Goal: Information Seeking & Learning: Understand process/instructions

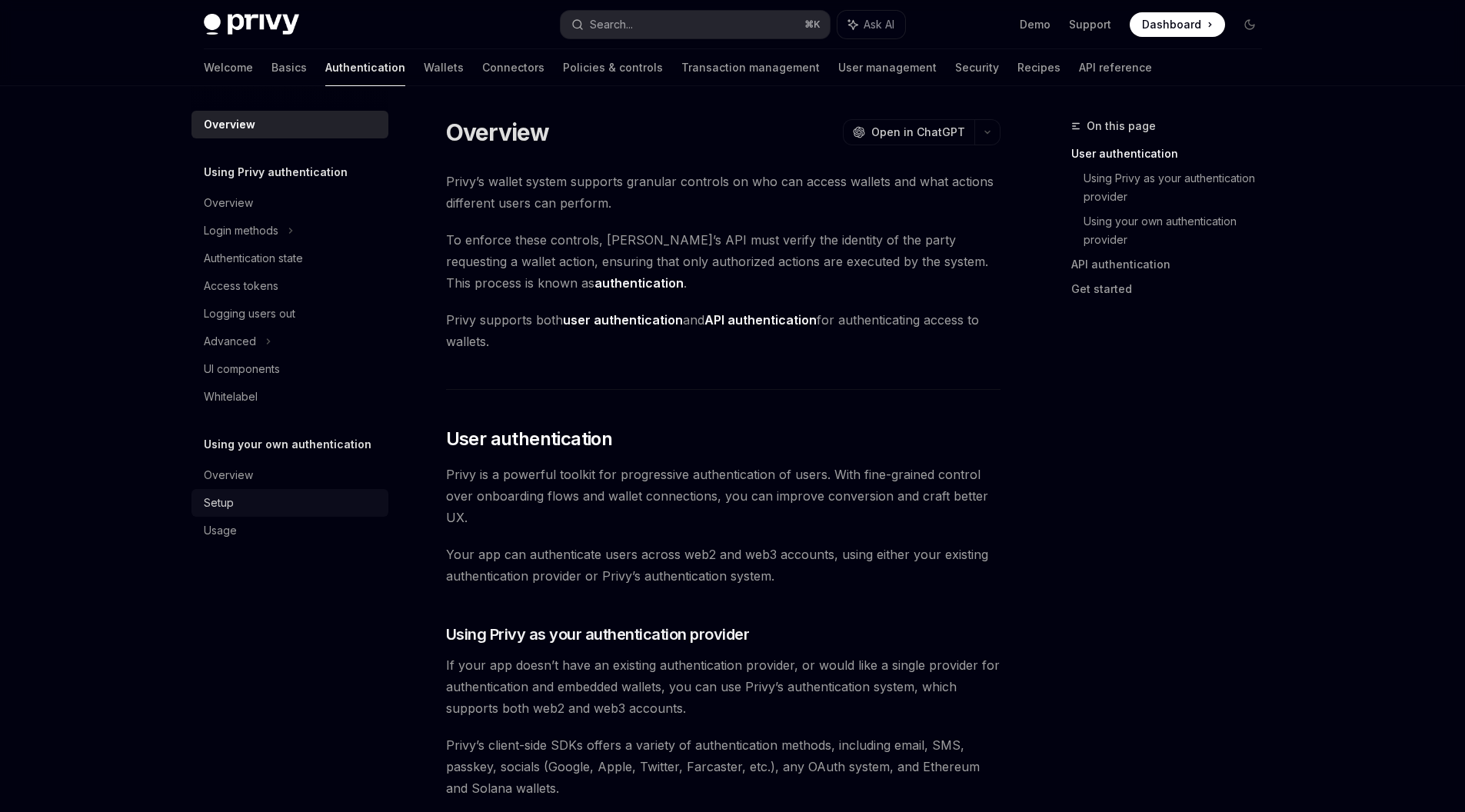
click at [224, 502] on div "Setup" at bounding box center [219, 503] width 30 height 18
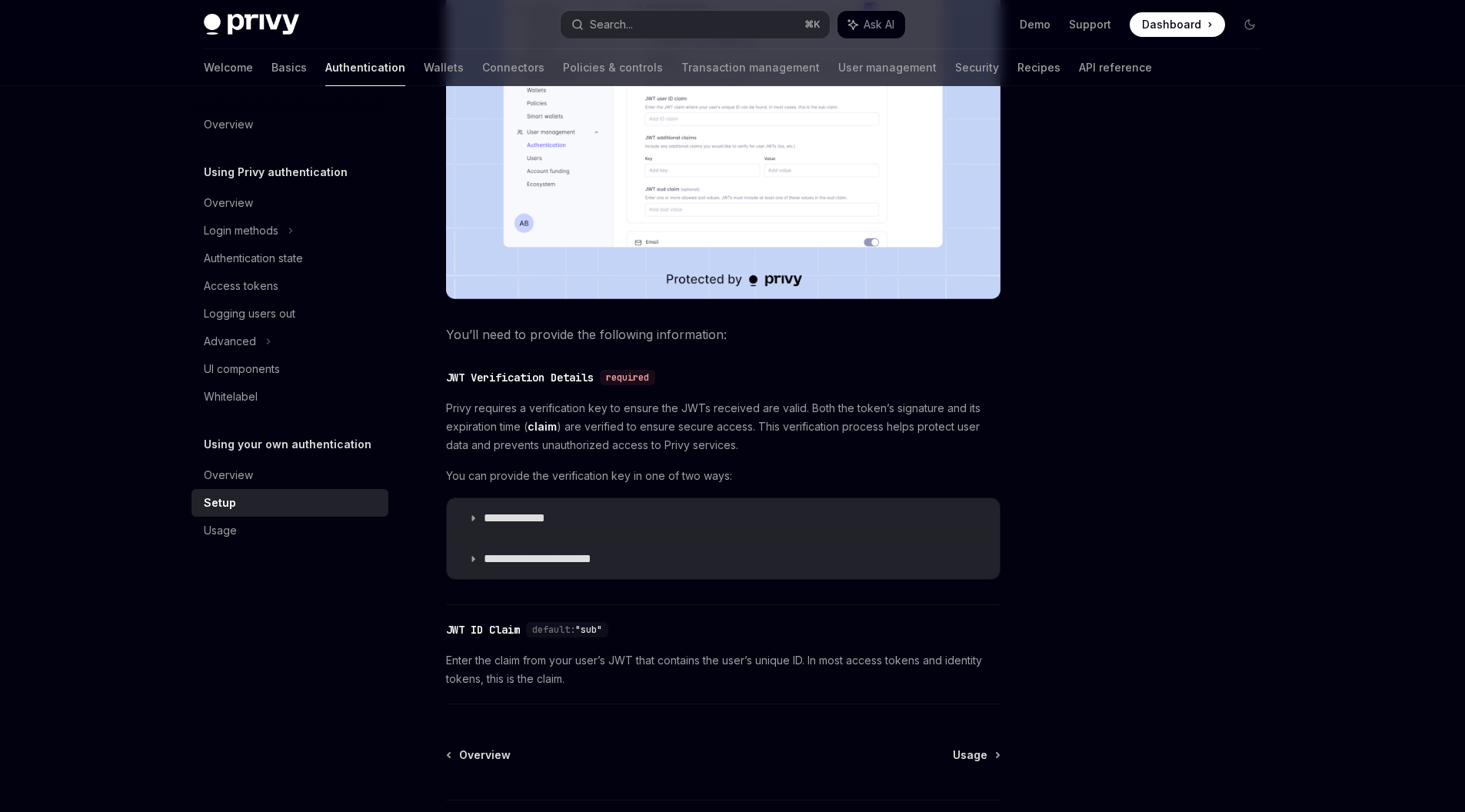
scroll to position [334, 0]
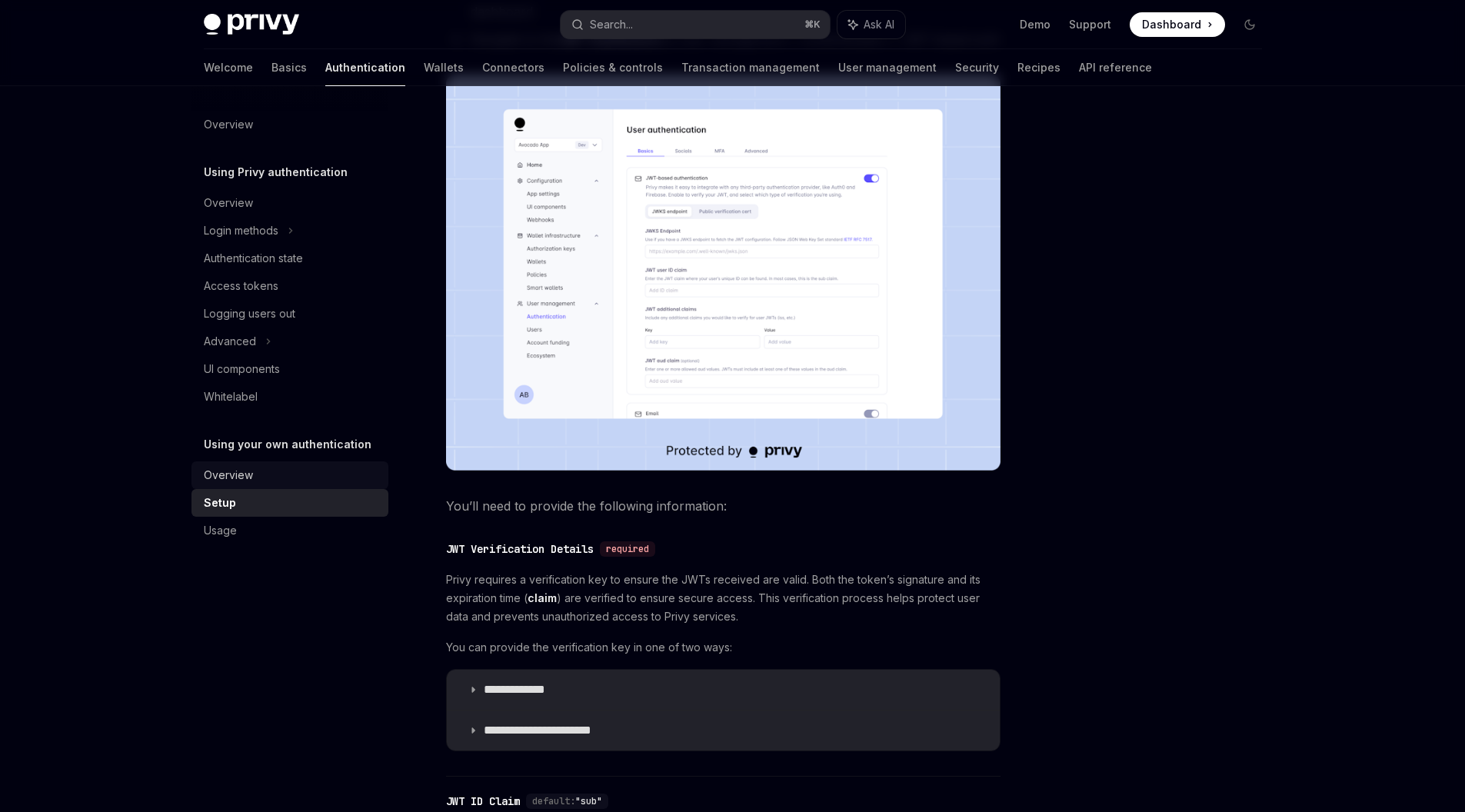
click at [247, 477] on div "Overview" at bounding box center [228, 475] width 49 height 18
type textarea "*"
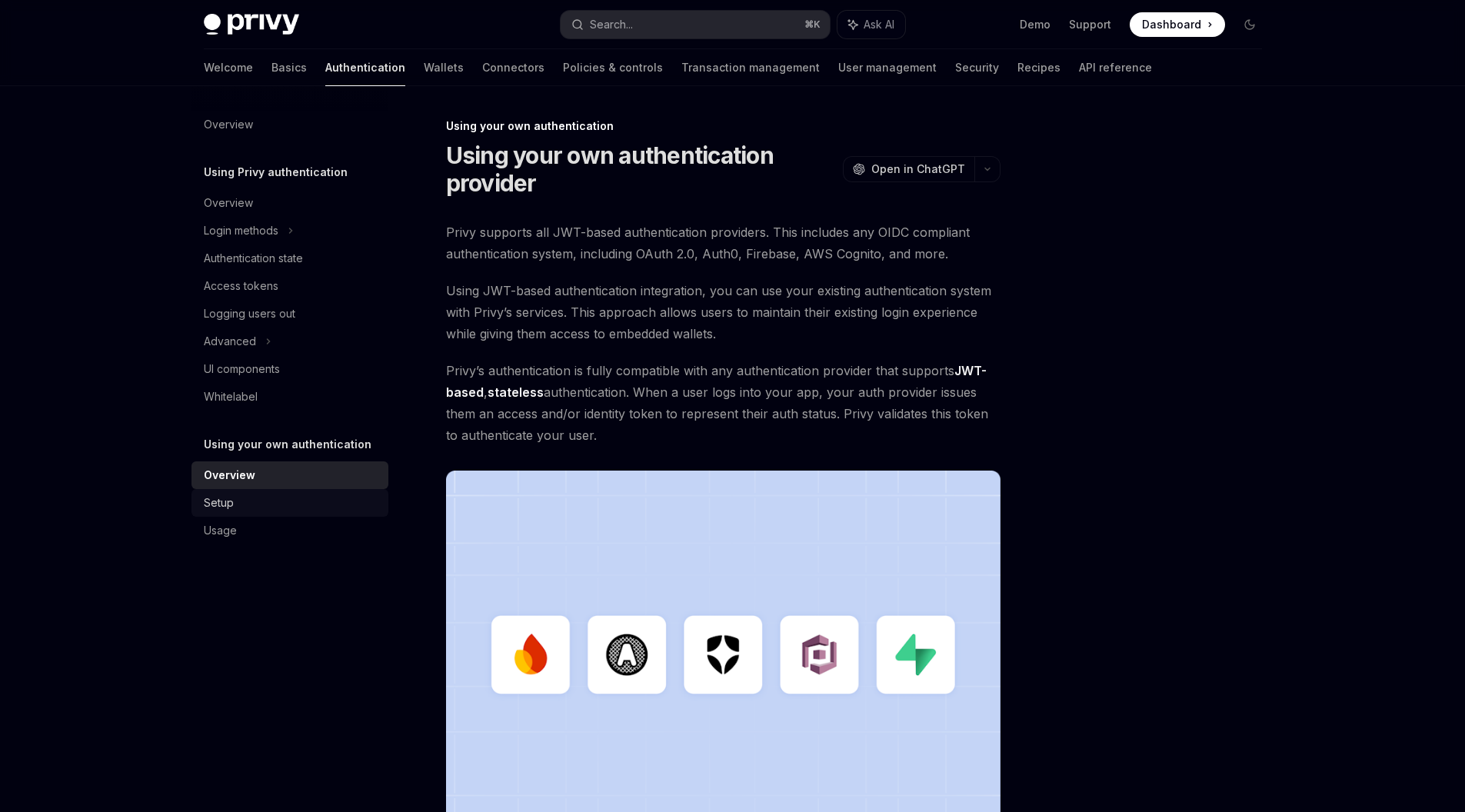
click at [261, 508] on div "Setup" at bounding box center [291, 503] width 175 height 18
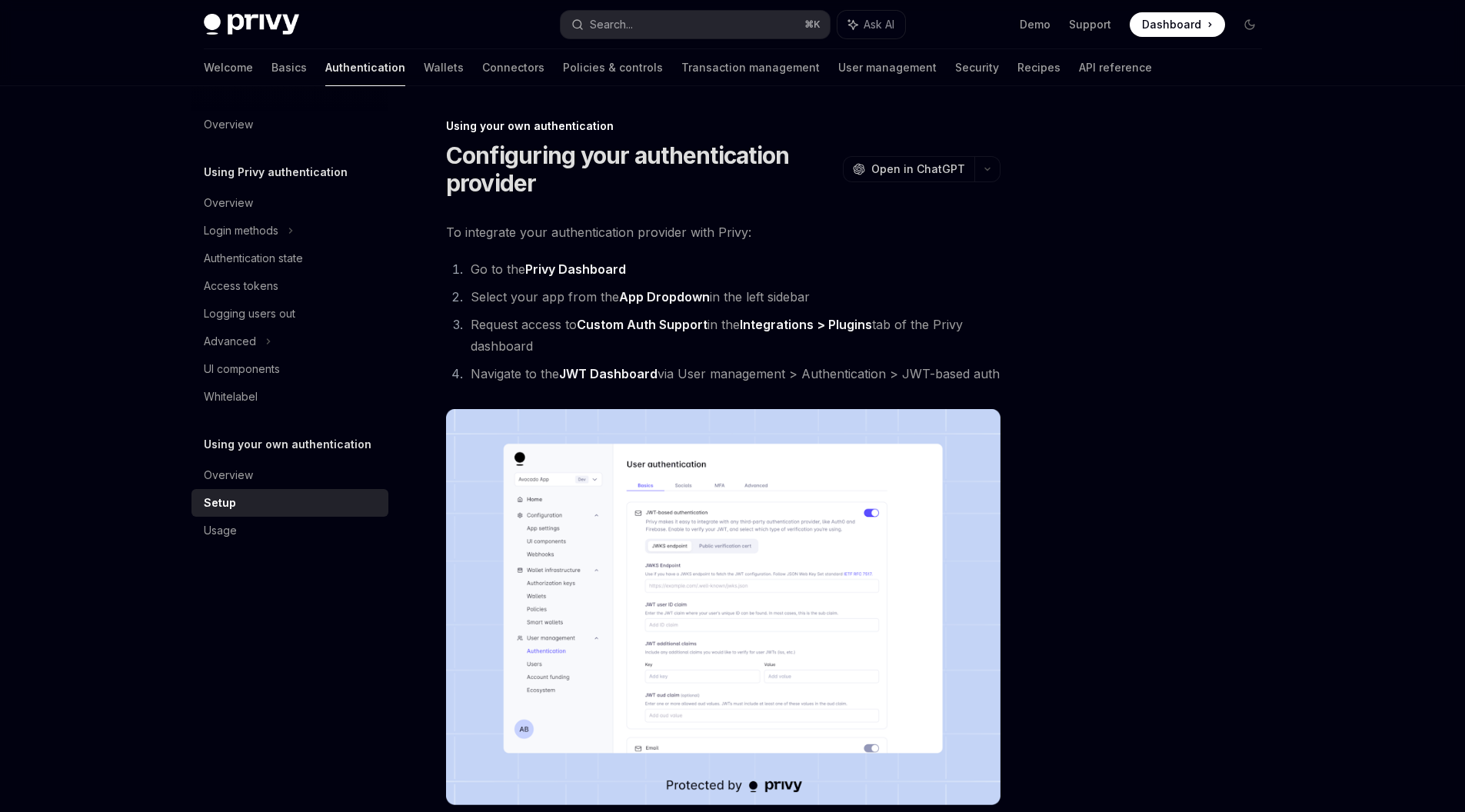
type textarea "*"
